Goal: Entertainment & Leisure: Consume media (video, audio)

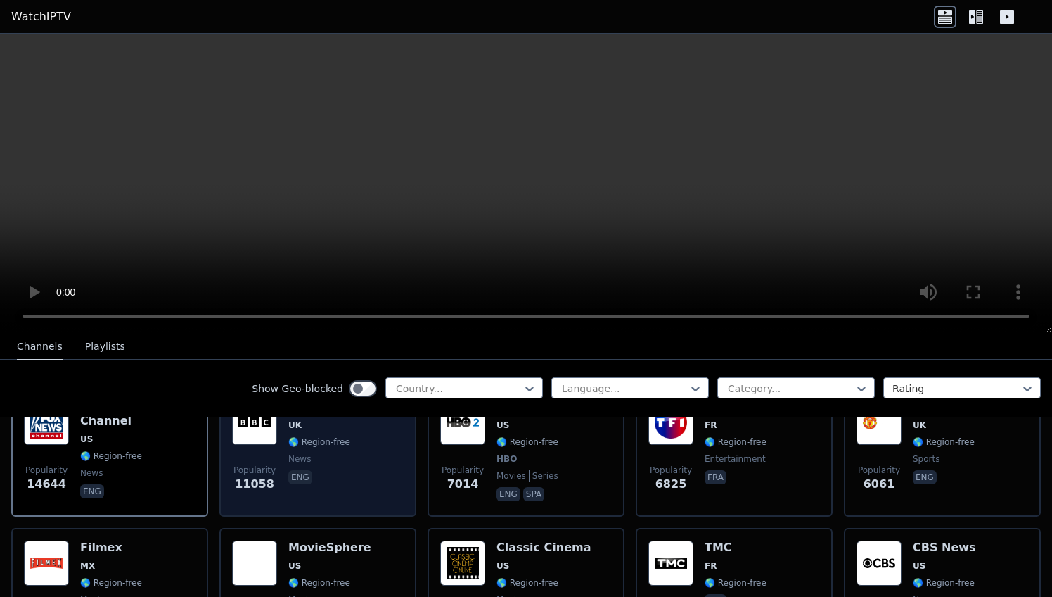
scroll to position [166, 0]
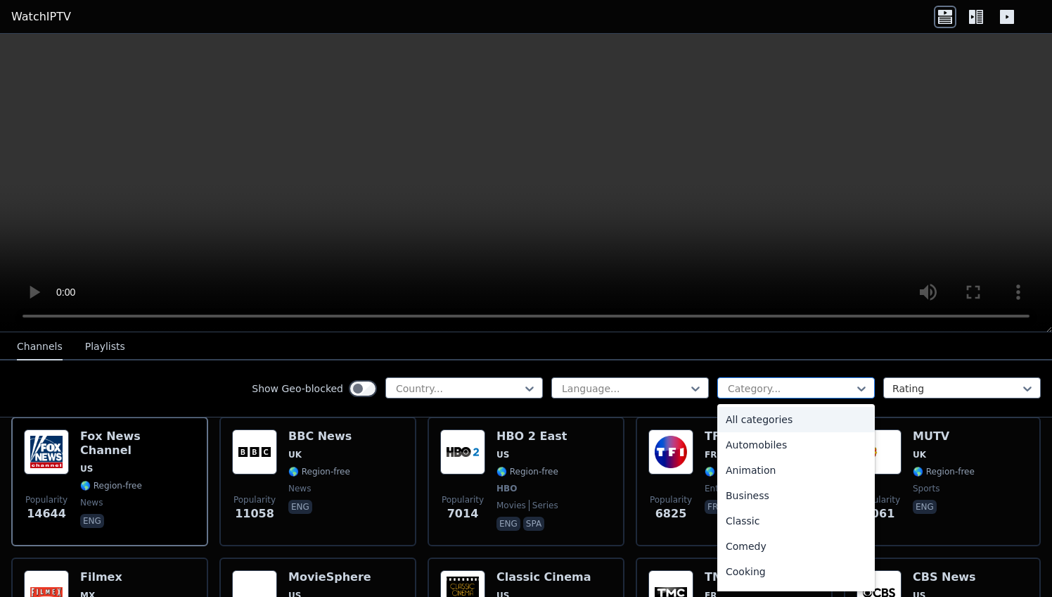
click at [770, 395] on div "Category..." at bounding box center [796, 387] width 158 height 21
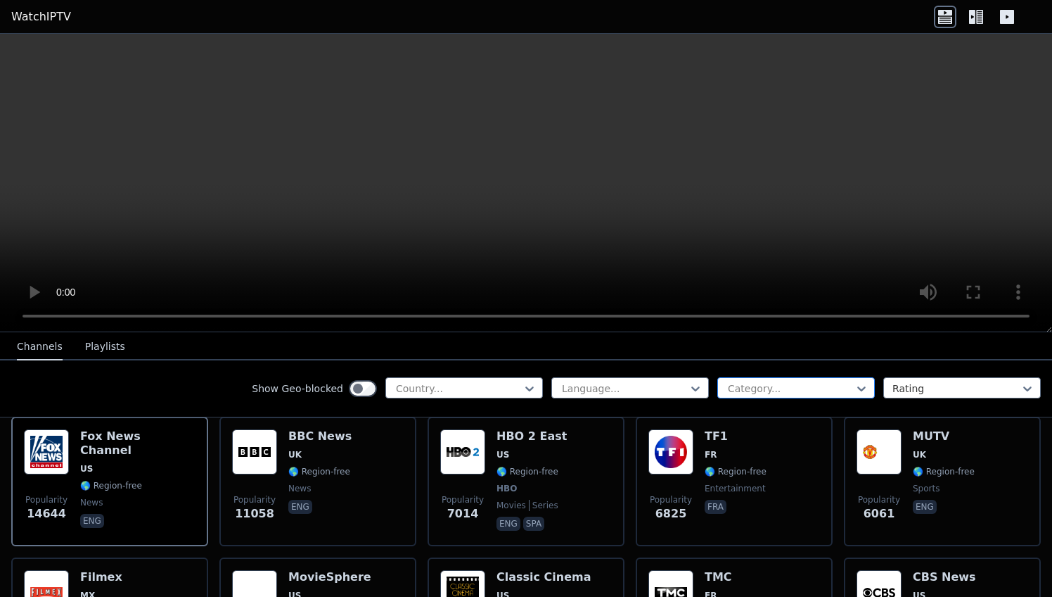
click at [770, 395] on div "Category..." at bounding box center [796, 387] width 158 height 21
click at [427, 389] on div "Country..." at bounding box center [458, 388] width 125 height 14
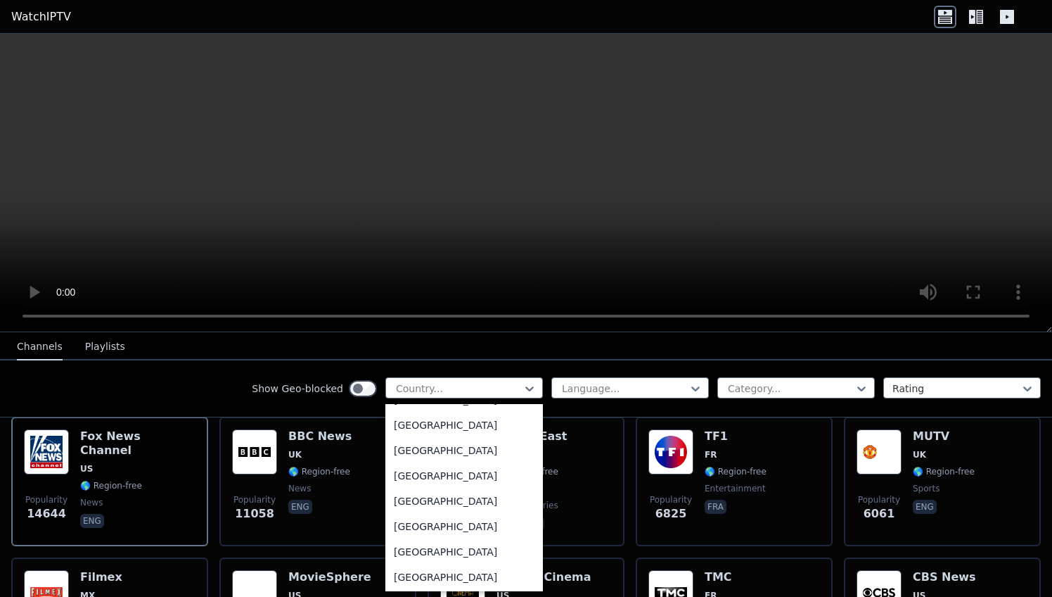
scroll to position [5049, 0]
click at [492, 157] on video at bounding box center [526, 183] width 1052 height 298
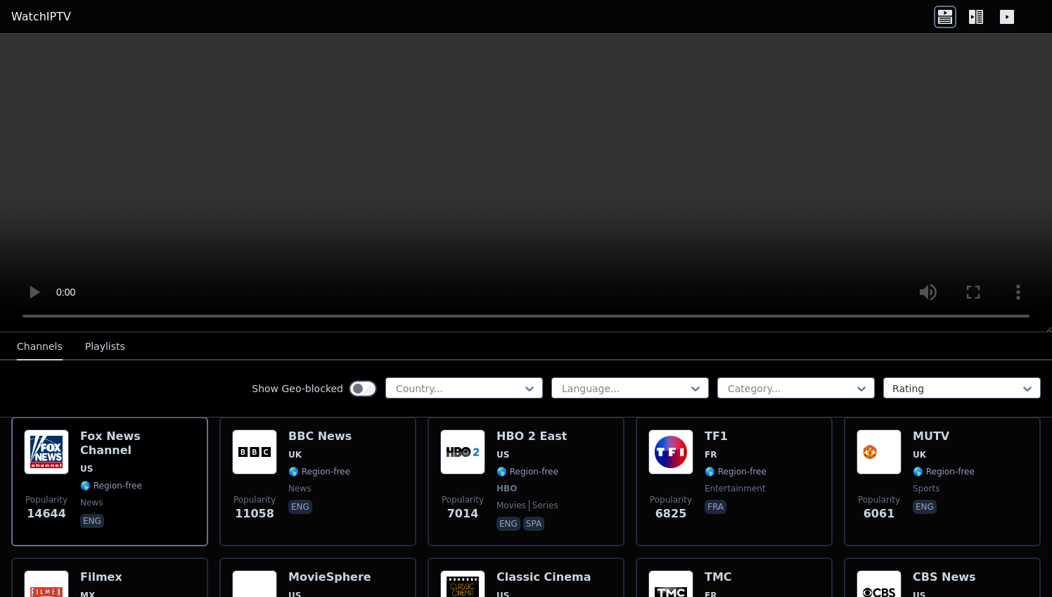
scroll to position [0, 0]
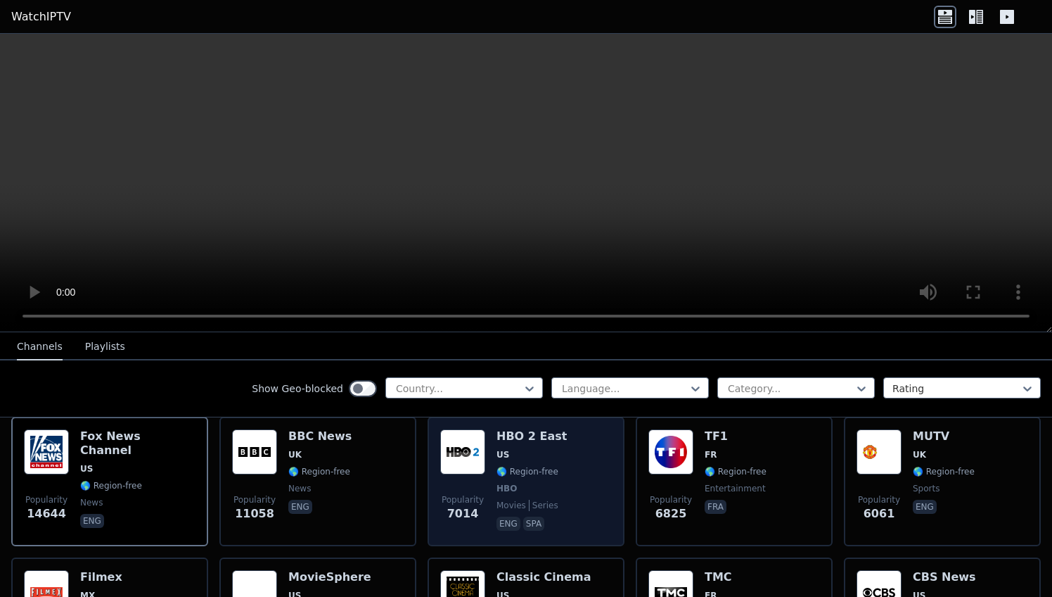
click at [463, 443] on img at bounding box center [462, 451] width 45 height 45
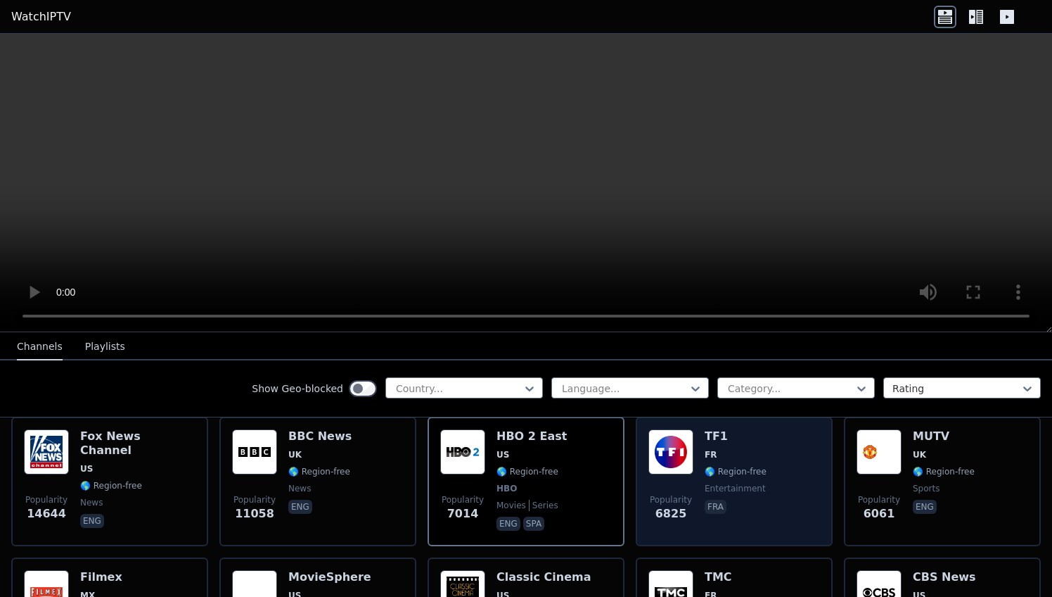
click at [687, 457] on img at bounding box center [671, 451] width 45 height 45
click at [689, 469] on img at bounding box center [671, 451] width 45 height 45
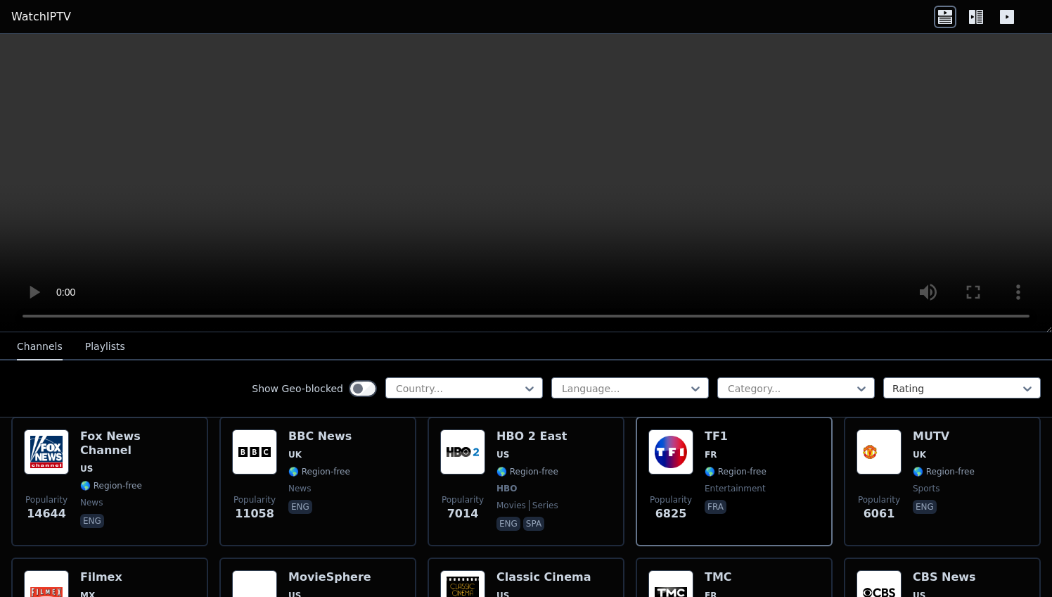
click at [514, 160] on video at bounding box center [526, 183] width 1052 height 298
click at [521, 170] on video at bounding box center [526, 183] width 1052 height 298
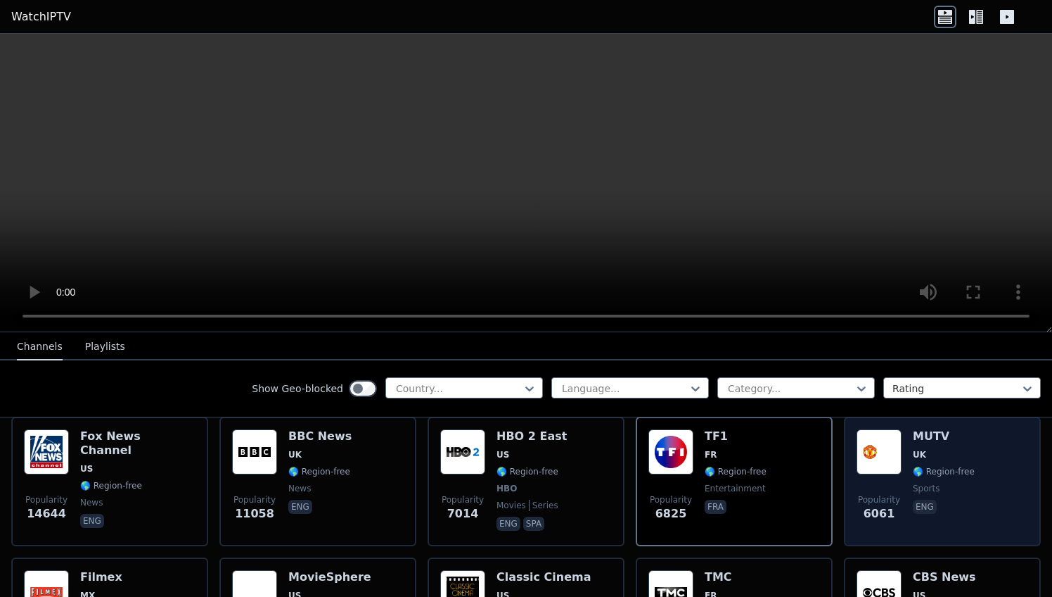
click at [915, 457] on span "UK" at bounding box center [919, 454] width 13 height 11
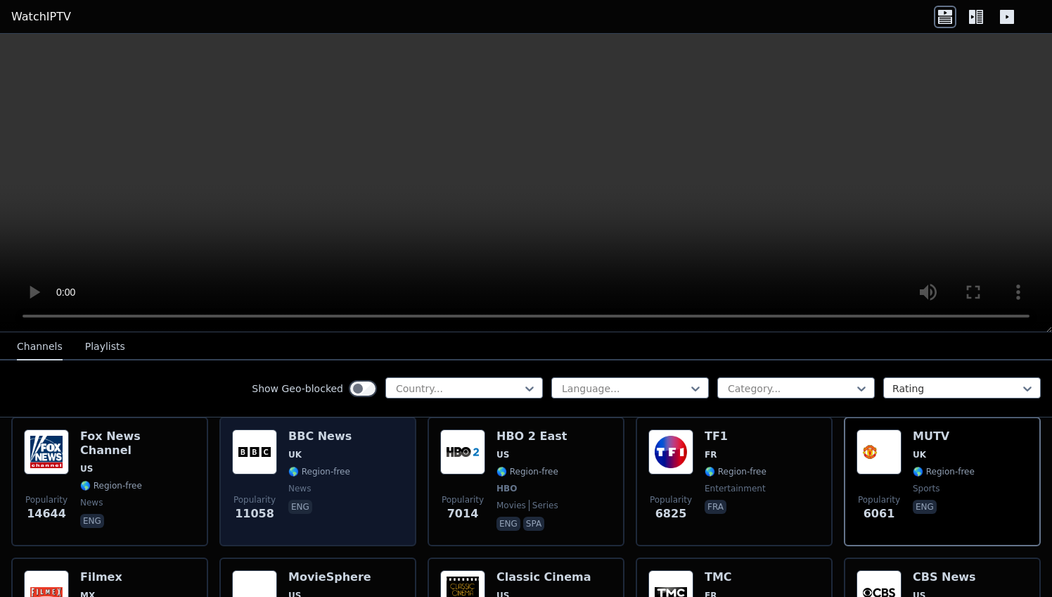
click at [305, 442] on h6 "BBC News" at bounding box center [319, 436] width 63 height 14
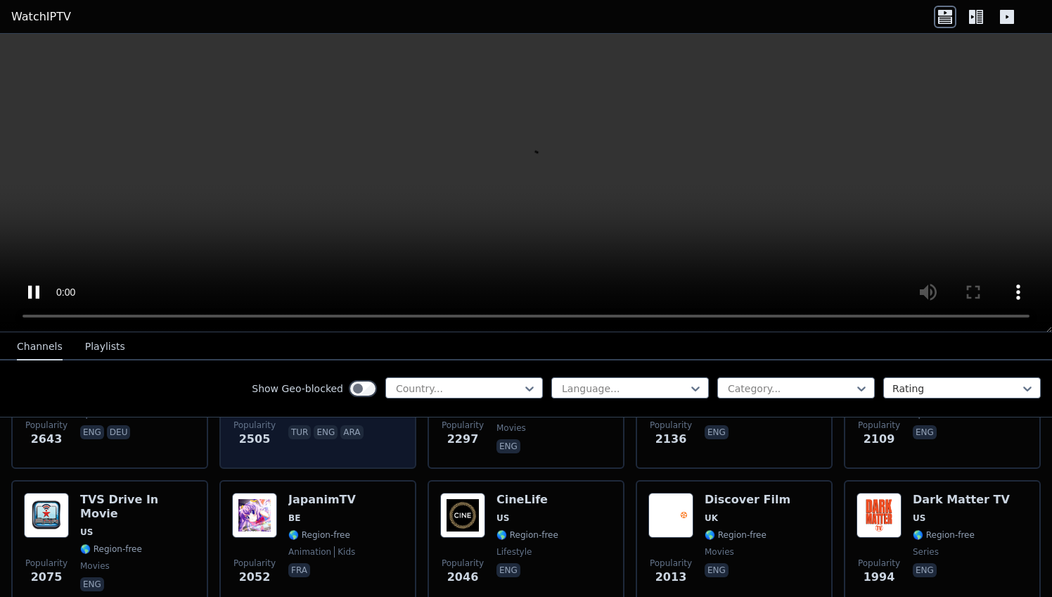
scroll to position [665, 0]
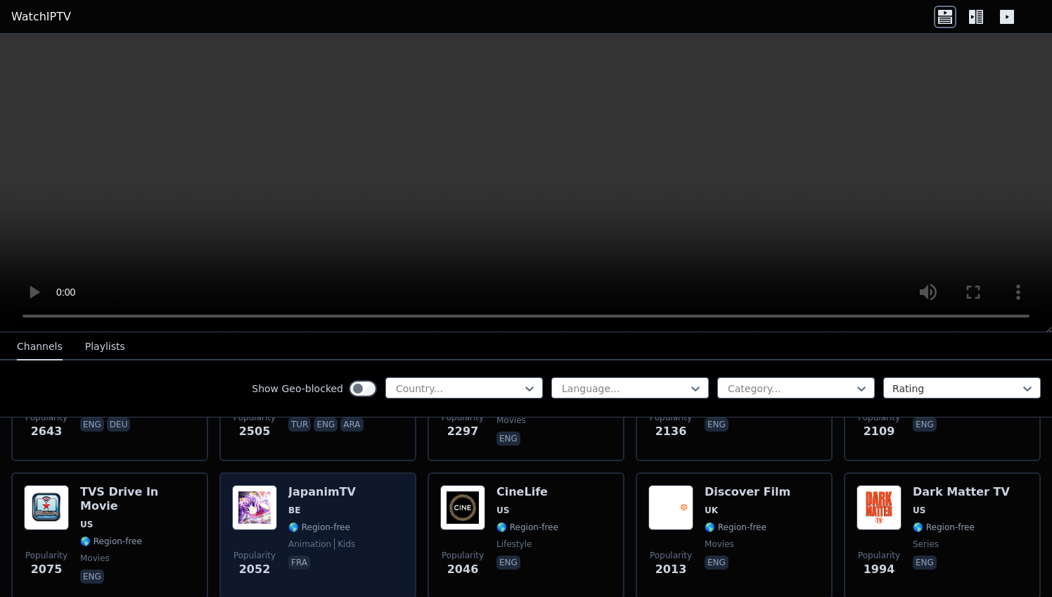
click at [317, 493] on h6 "JapanimTV" at bounding box center [322, 492] width 68 height 14
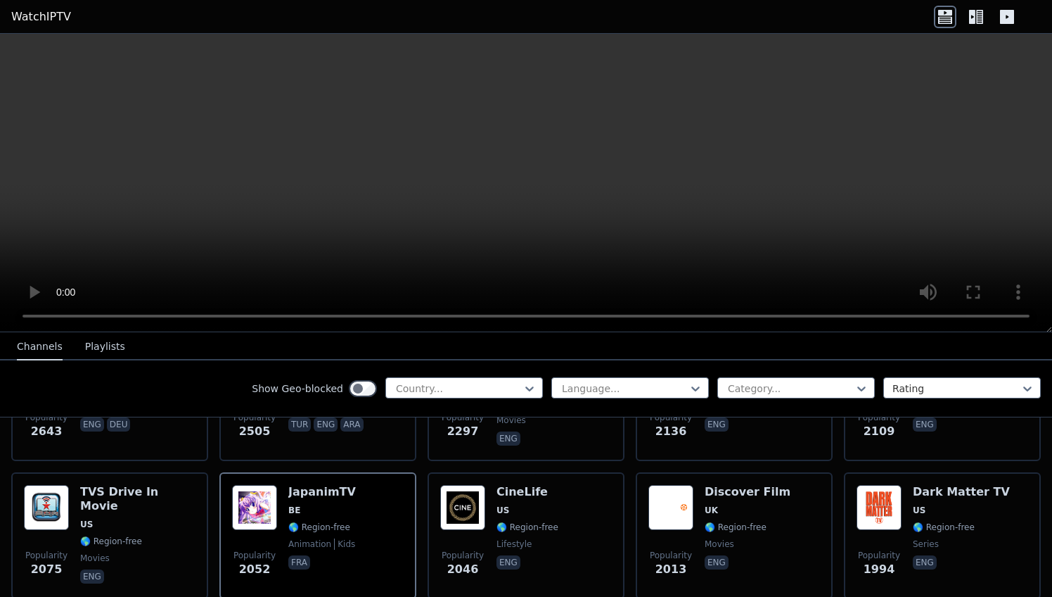
click at [19, 314] on video at bounding box center [526, 183] width 1052 height 298
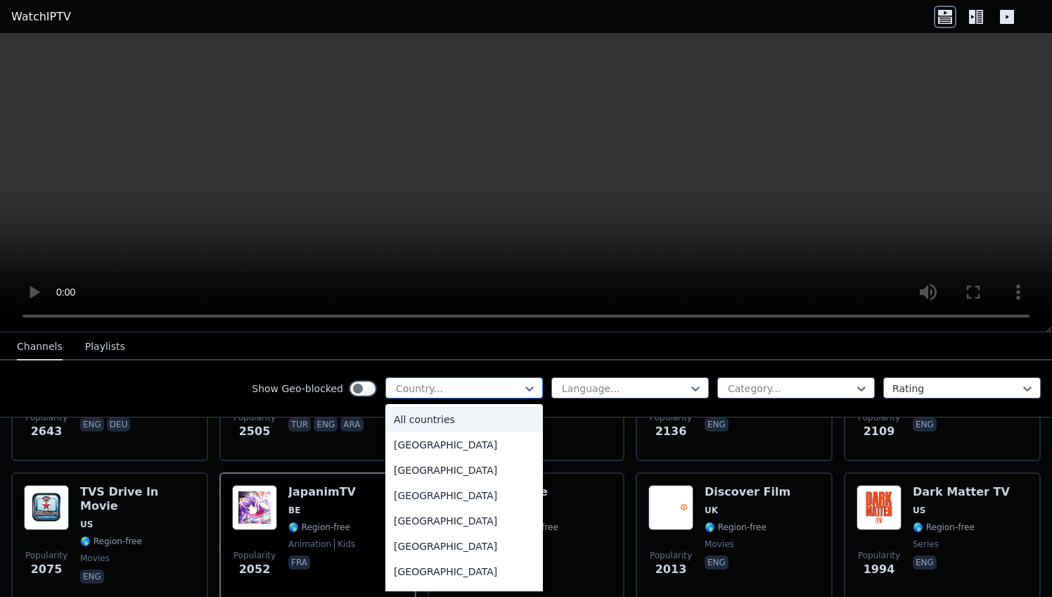
click at [468, 388] on div at bounding box center [459, 388] width 128 height 14
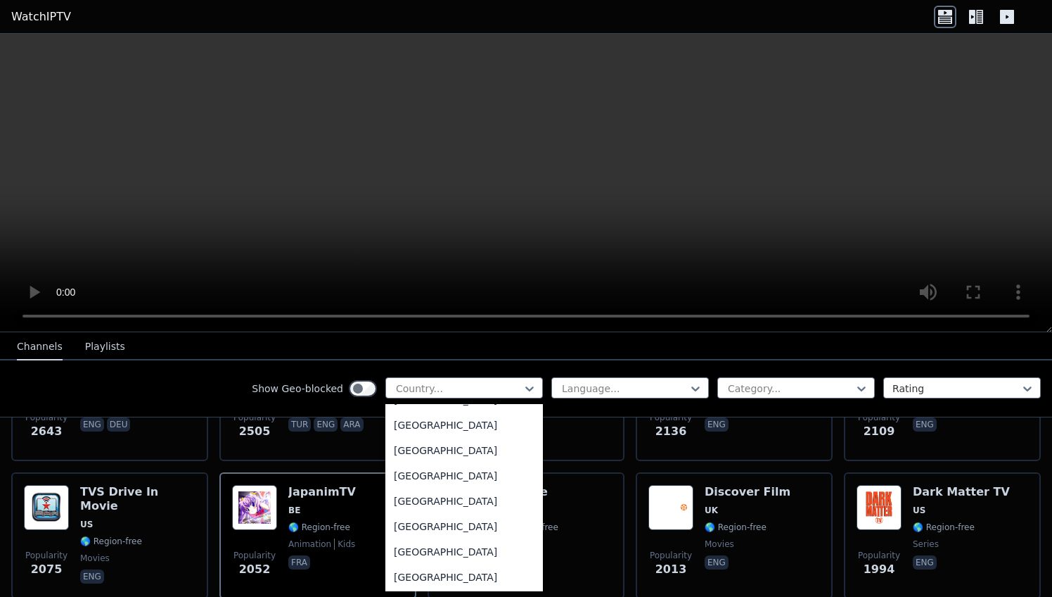
scroll to position [4906, 0]
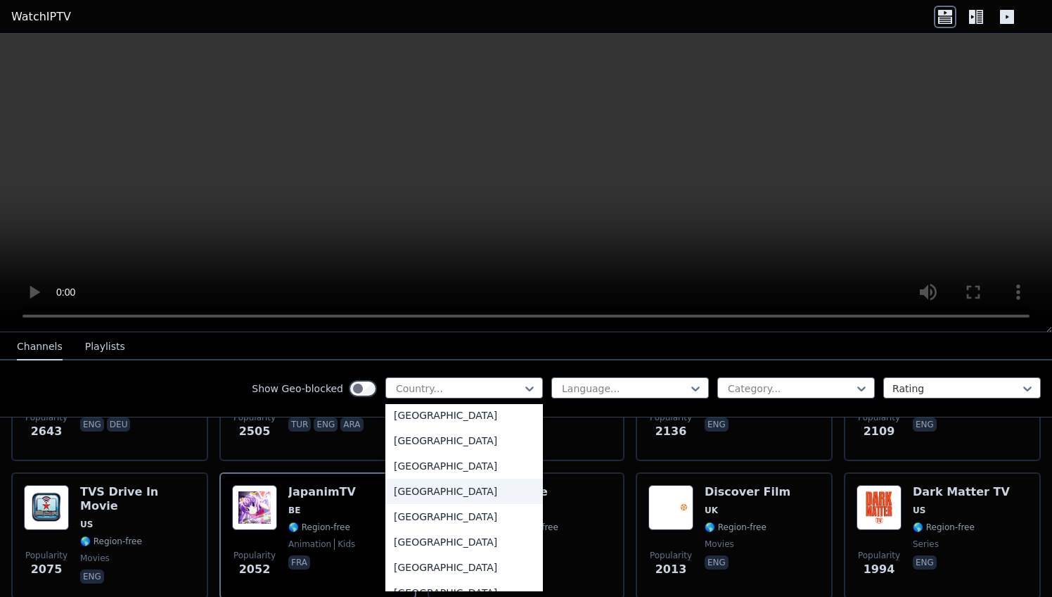
click at [438, 492] on div "[GEOGRAPHIC_DATA]" at bounding box center [464, 490] width 158 height 25
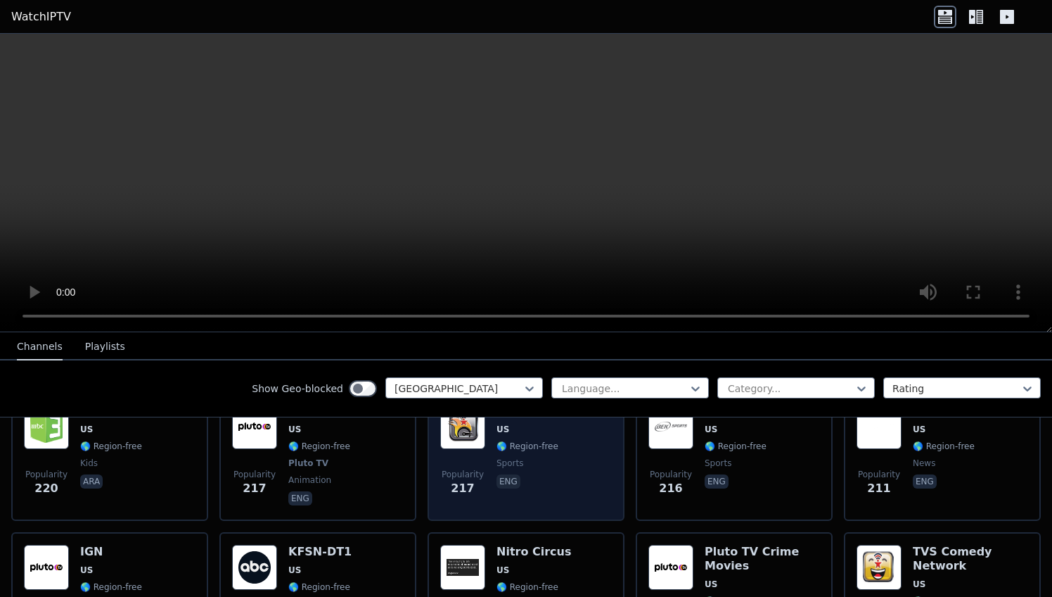
scroll to position [3242, 0]
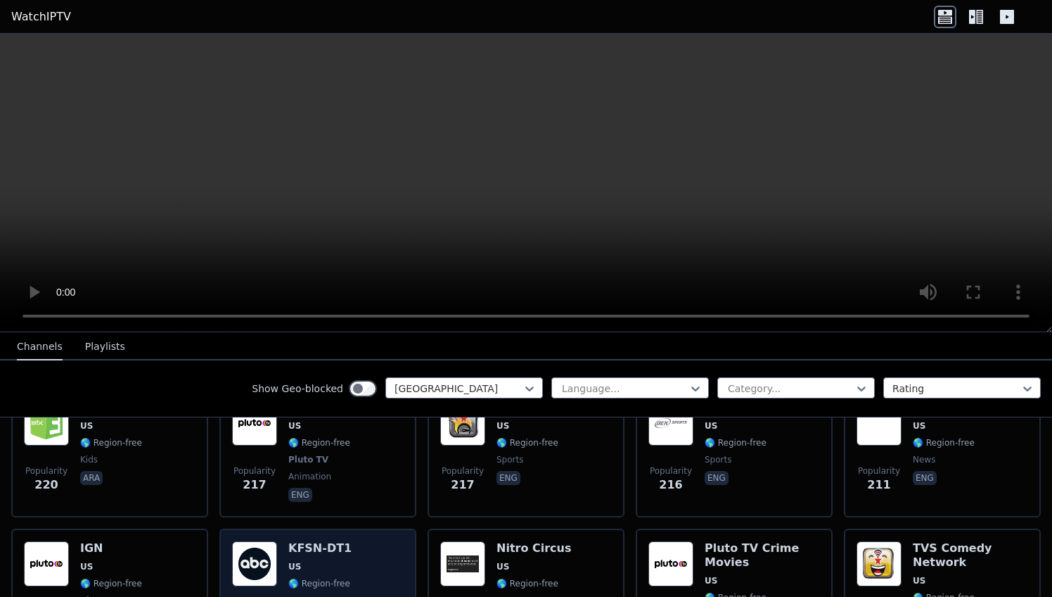
click at [365, 541] on div "Popularity 205 KFSN-DT1 US 🌎 Region-free ABC news eng" at bounding box center [318, 600] width 172 height 118
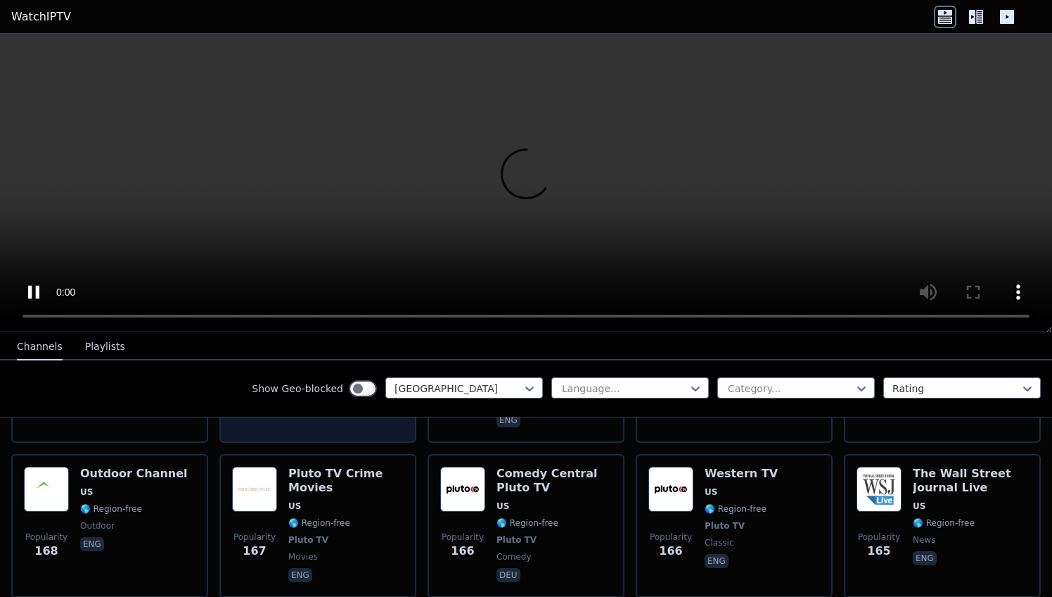
scroll to position [4093, 0]
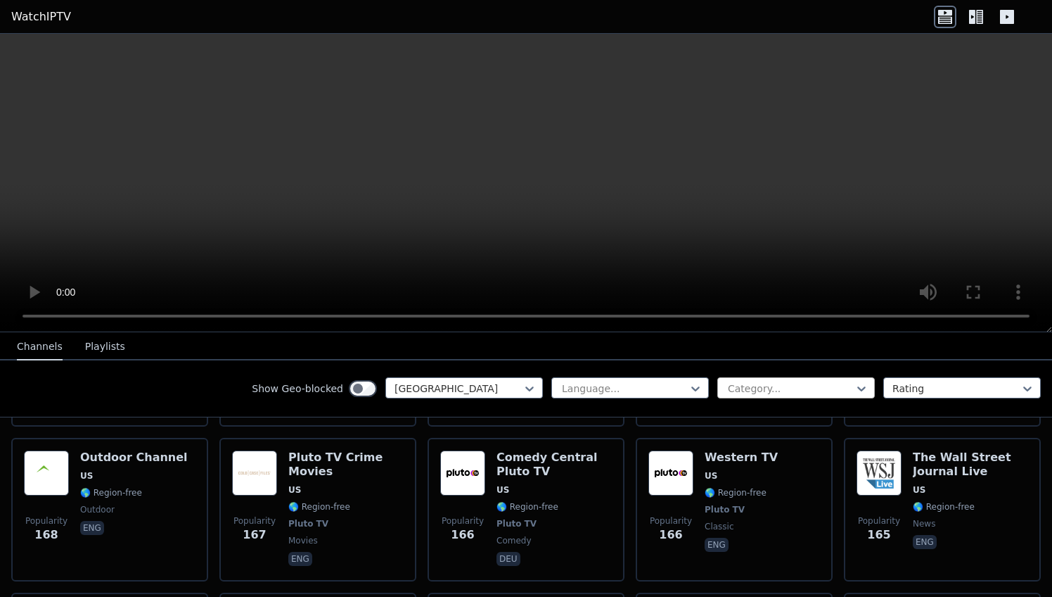
click at [774, 389] on div "Category..." at bounding box center [790, 388] width 125 height 14
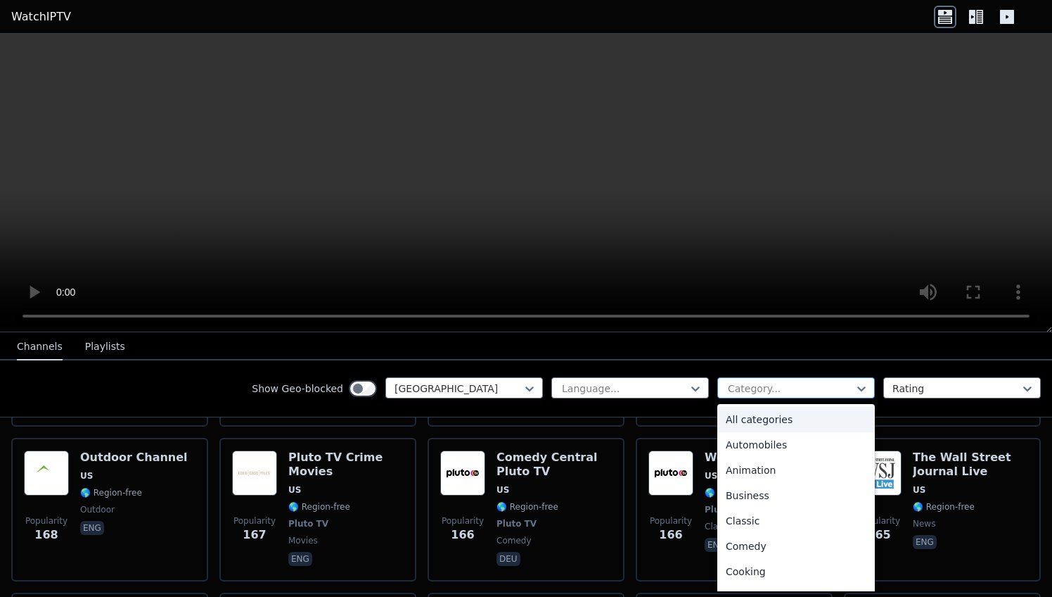
click at [774, 389] on div "Category..." at bounding box center [790, 388] width 125 height 14
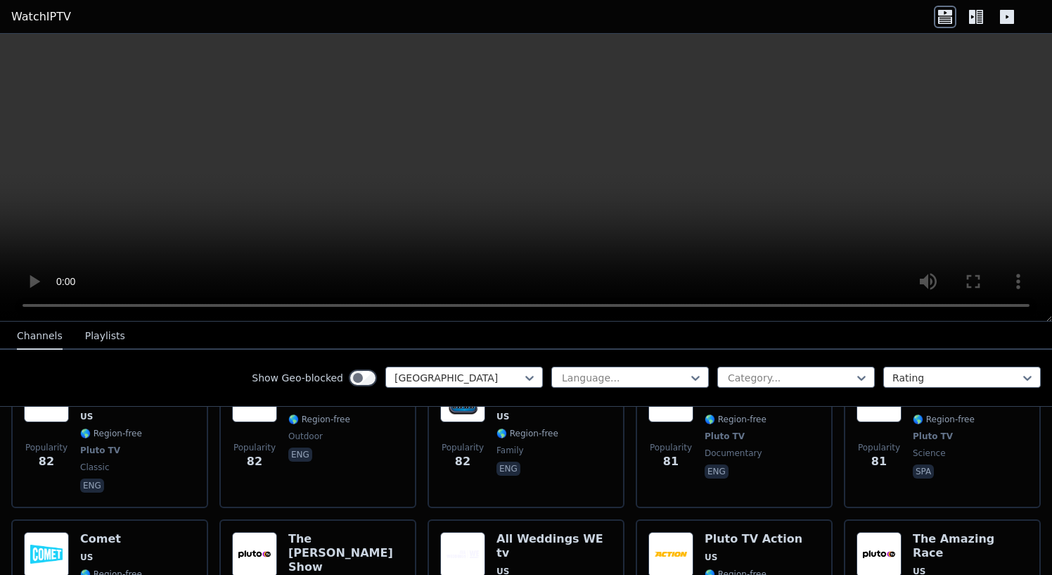
scroll to position [7245, 0]
